Goal: Register for event/course

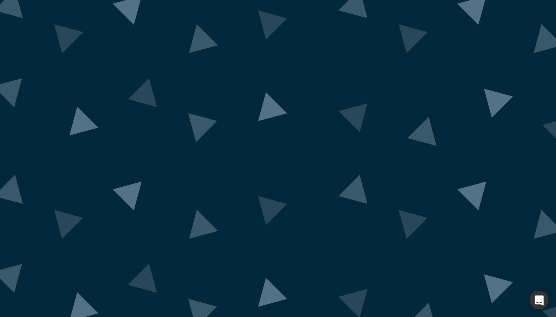
scroll to position [50, 0]
